Goal: Find specific page/section: Find specific page/section

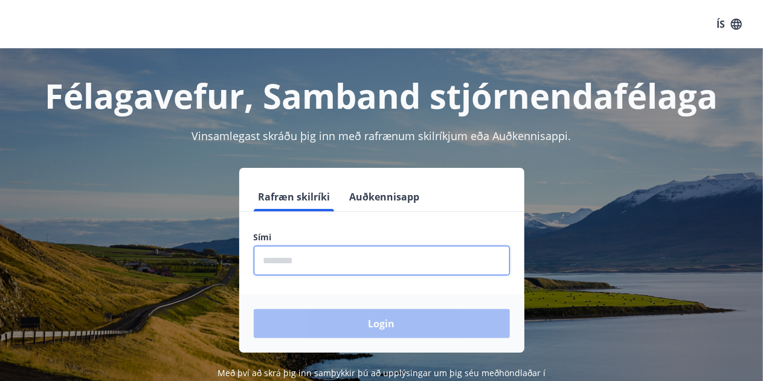
click at [298, 255] on input "phone" at bounding box center [382, 261] width 256 height 30
type input "********"
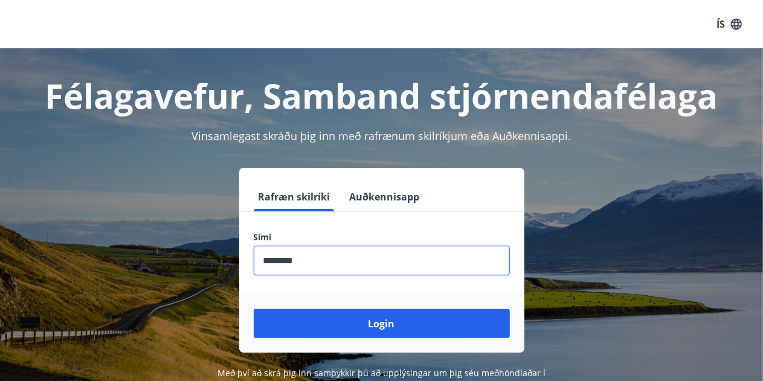
click at [372, 325] on button "Login" at bounding box center [382, 323] width 256 height 29
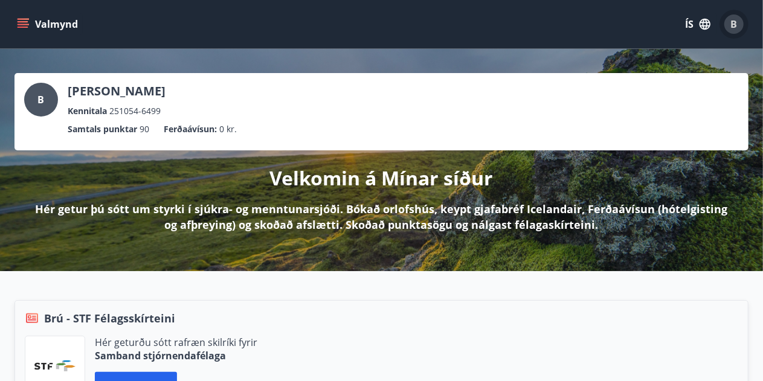
click at [732, 26] on span "B" at bounding box center [734, 24] width 7 height 13
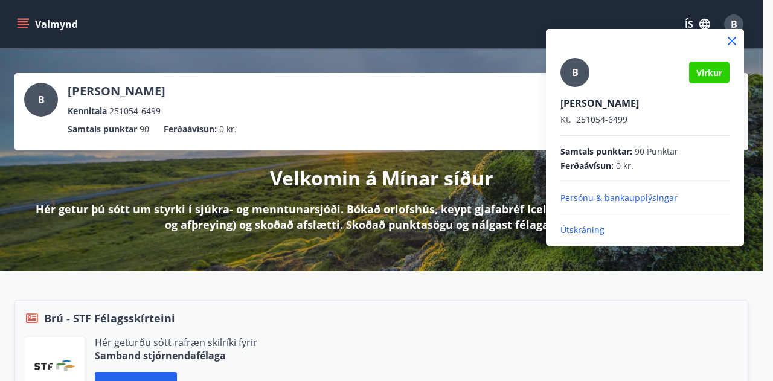
click at [350, 127] on div at bounding box center [386, 190] width 773 height 381
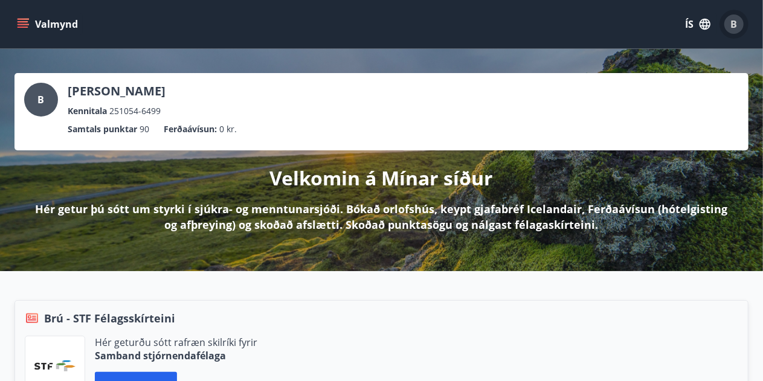
click at [734, 25] on span "B" at bounding box center [734, 24] width 7 height 13
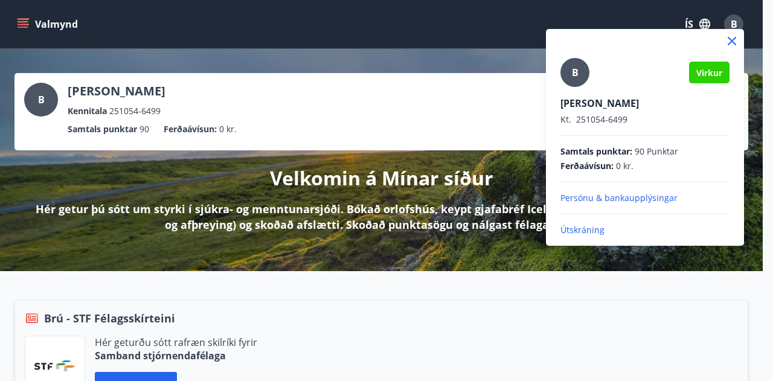
drag, startPoint x: 19, startPoint y: 15, endPoint x: 20, endPoint y: 22, distance: 6.8
click at [20, 22] on div at bounding box center [386, 190] width 773 height 381
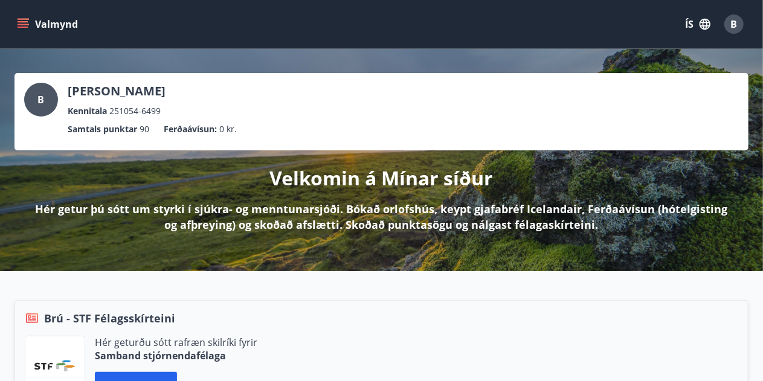
click at [21, 24] on icon "menu" at bounding box center [24, 24] width 13 height 1
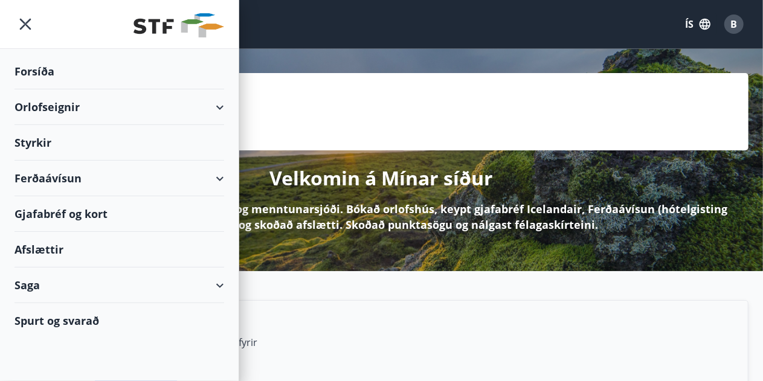
click at [101, 212] on div "Gjafabréf og kort" at bounding box center [119, 214] width 210 height 36
